Goal: Find specific page/section: Find specific page/section

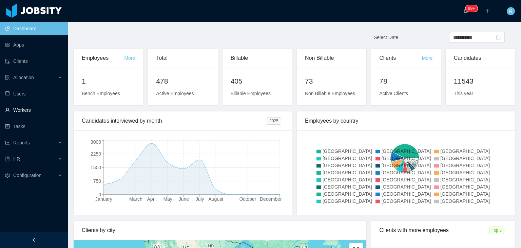
click at [22, 106] on link "Workers" at bounding box center [33, 110] width 57 height 14
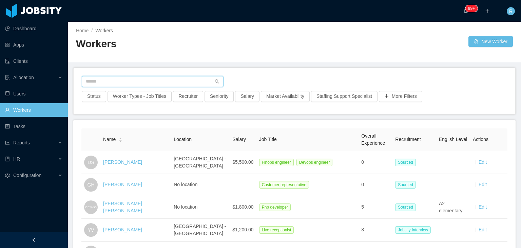
click at [131, 83] on input "text" at bounding box center [153, 81] width 142 height 11
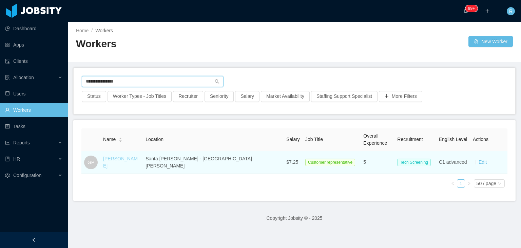
type input "**********"
click at [127, 162] on link "Gabriela Pacheco" at bounding box center [120, 162] width 35 height 13
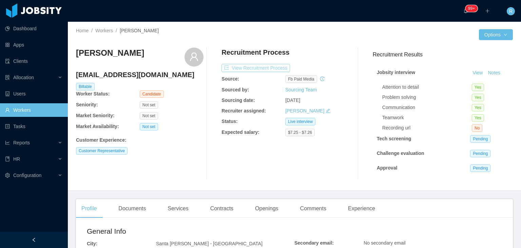
click at [274, 65] on button "View Recruitment Process" at bounding box center [255, 68] width 68 height 8
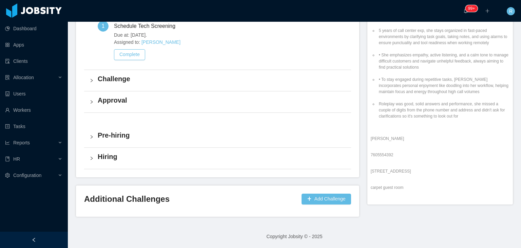
scroll to position [52, 0]
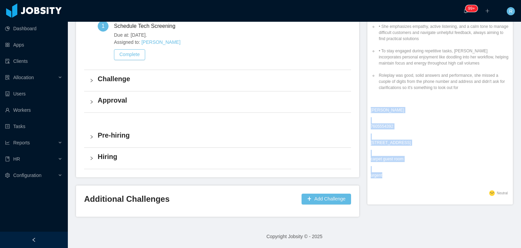
drag, startPoint x: 367, startPoint y: 110, endPoint x: 390, endPoint y: 178, distance: 71.7
click at [390, 178] on div "Jobsity Interview Comment: Notes about candidate: 5 years of call center exp, s…" at bounding box center [440, 82] width 139 height 214
copy div "Michael Tomphson 7605554392 8426 E Jefferson Place 80221 carpet guest room urge…"
click at [428, 81] on li "Roleplay was good, solid answers and performance, she missed a cuople of digits…" at bounding box center [443, 81] width 132 height 18
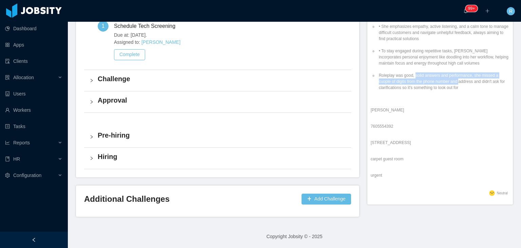
drag, startPoint x: 415, startPoint y: 77, endPoint x: 456, endPoint y: 79, distance: 41.4
click at [456, 79] on li "Roleplay was good, solid answers and performance, she missed a cuople of digits…" at bounding box center [443, 81] width 132 height 18
click at [468, 80] on li "Roleplay was good, solid answers and performance, she missed a cuople of digits…" at bounding box center [443, 81] width 132 height 18
drag, startPoint x: 470, startPoint y: 74, endPoint x: 476, endPoint y: 88, distance: 15.4
click at [476, 88] on li "Roleplay was good, solid answers and performance, she missed a cuople of digits…" at bounding box center [443, 81] width 132 height 18
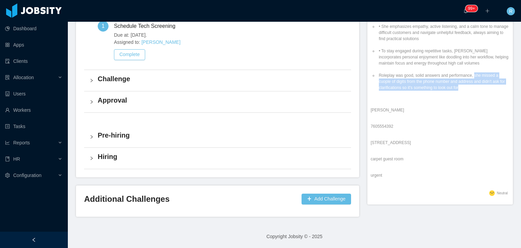
copy li "she missed a cuople of digits from the phone number and address and didn't ask …"
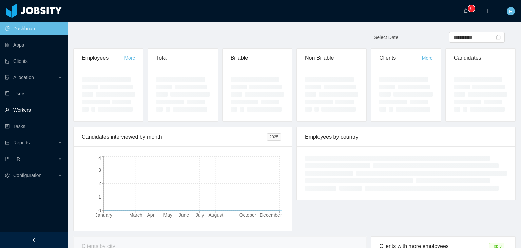
click at [24, 111] on link "Workers" at bounding box center [33, 110] width 57 height 14
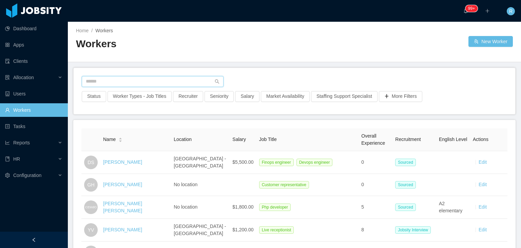
click at [165, 79] on input "text" at bounding box center [153, 81] width 142 height 11
paste input "**********"
type input "**********"
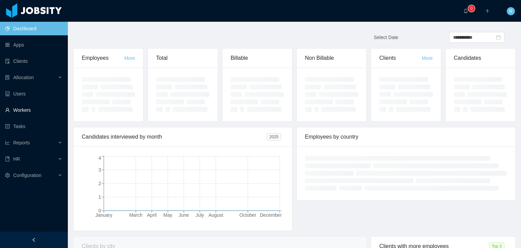
click at [28, 112] on link "Workers" at bounding box center [33, 110] width 57 height 14
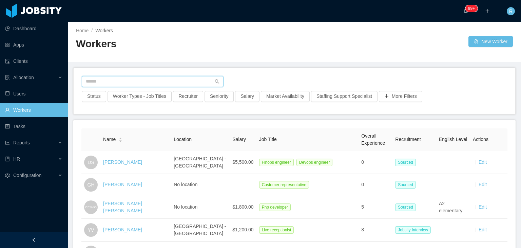
click at [149, 77] on input "text" at bounding box center [153, 81] width 142 height 11
paste input "**********"
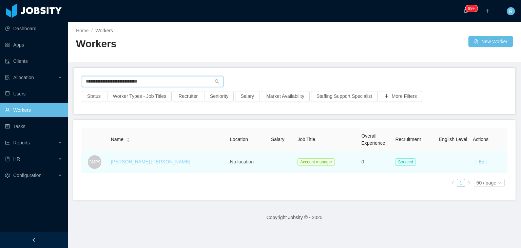
type input "**********"
click at [138, 163] on link "Gabriela Marina Pineda Salgado" at bounding box center [150, 161] width 79 height 5
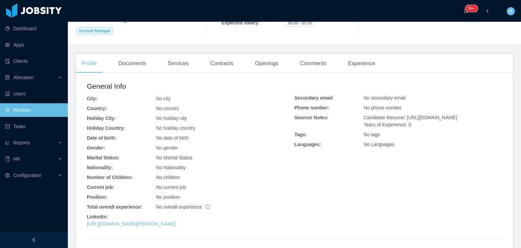
scroll to position [136, 0]
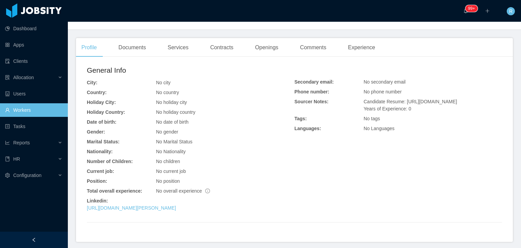
click at [170, 211] on div "https://www.linkedin.com/in/gabriela-pineda-384b16357" at bounding box center [191, 207] width 208 height 7
click at [168, 208] on link "https://www.linkedin.com/in/gabriela-pineda-384b16357" at bounding box center [131, 207] width 89 height 5
